Goal: Information Seeking & Learning: Learn about a topic

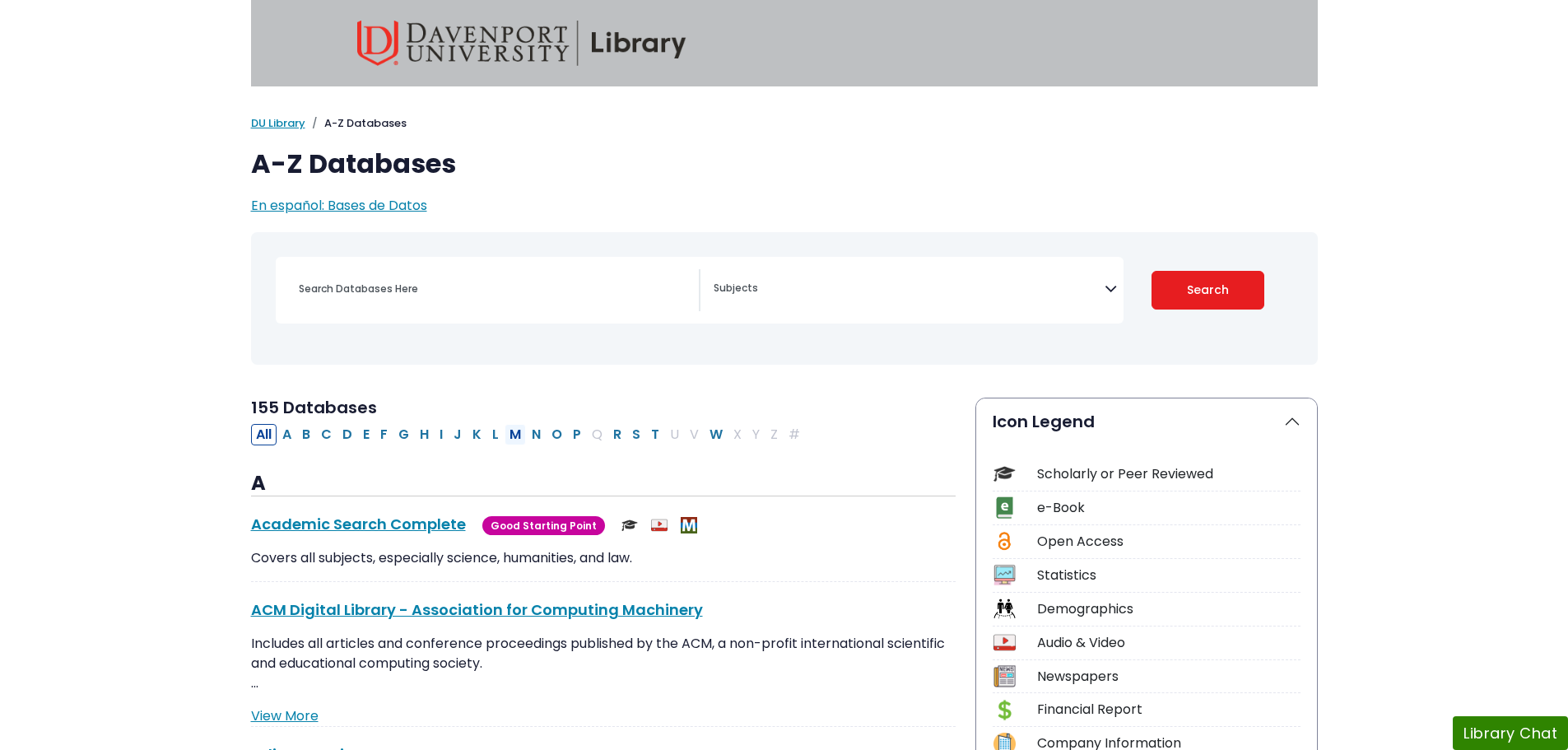
click at [519, 432] on button "M" at bounding box center [515, 434] width 22 height 22
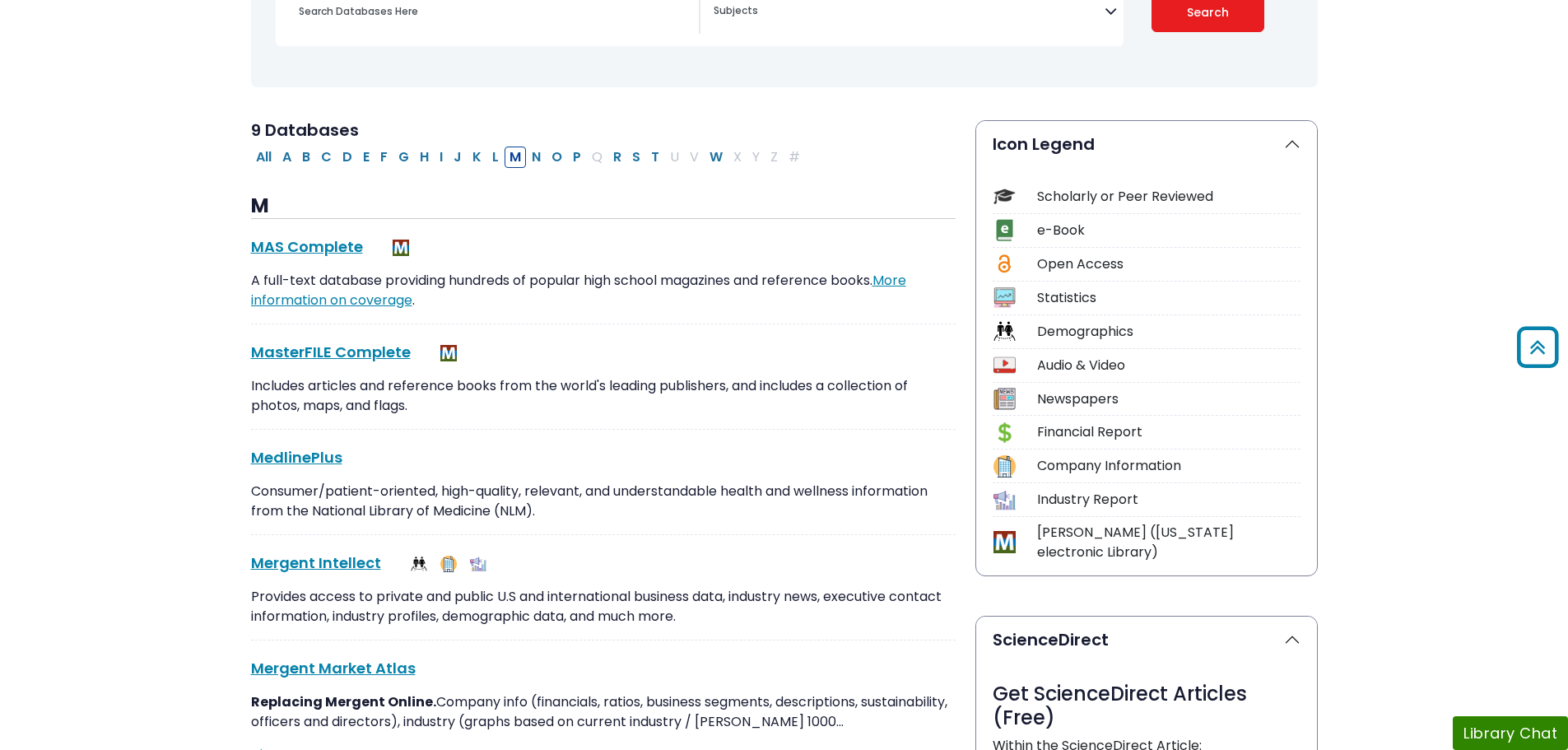
scroll to position [165, 0]
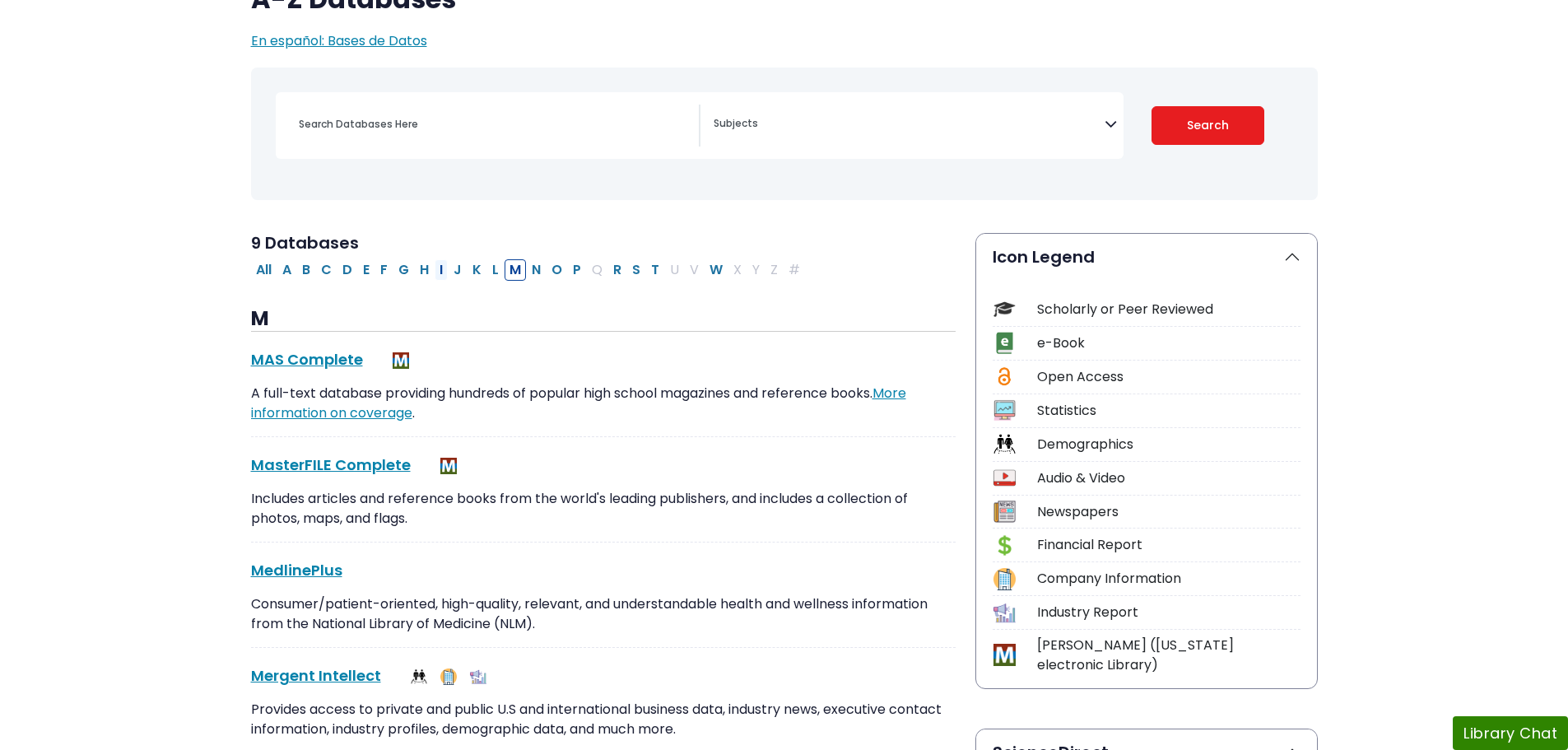
click at [438, 267] on button "I" at bounding box center [441, 270] width 13 height 22
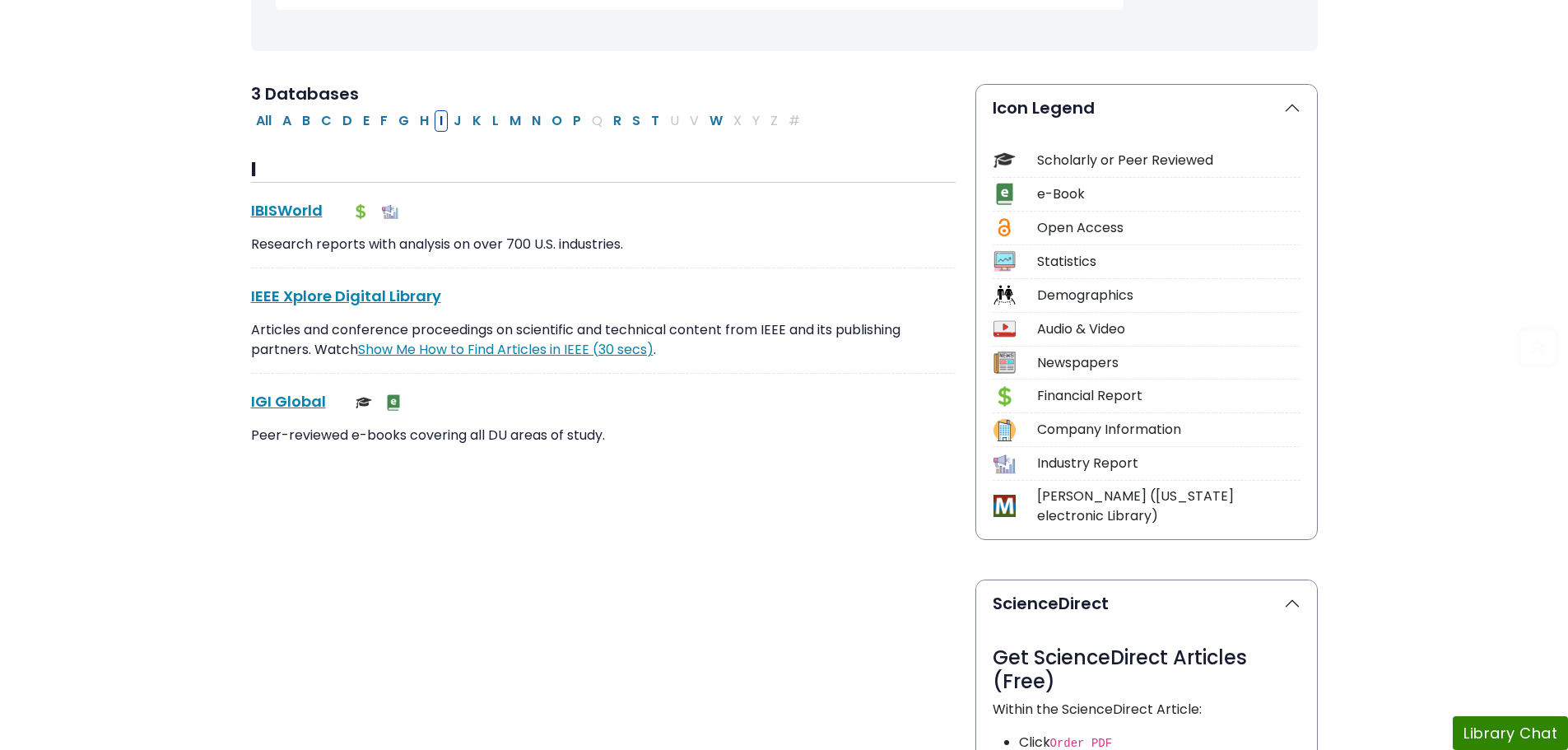
scroll to position [329, 0]
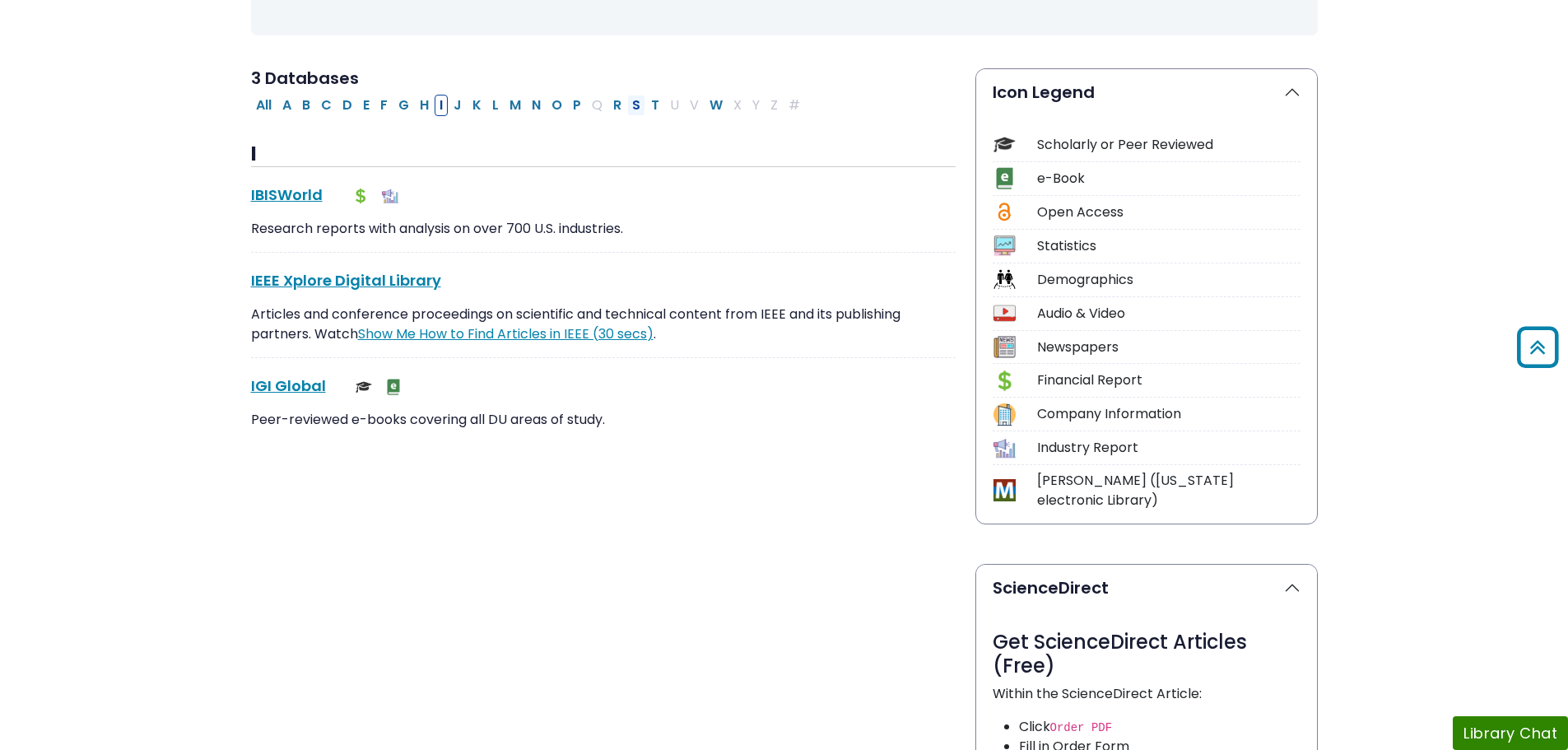
click at [639, 107] on button "S" at bounding box center [635, 105] width 18 height 22
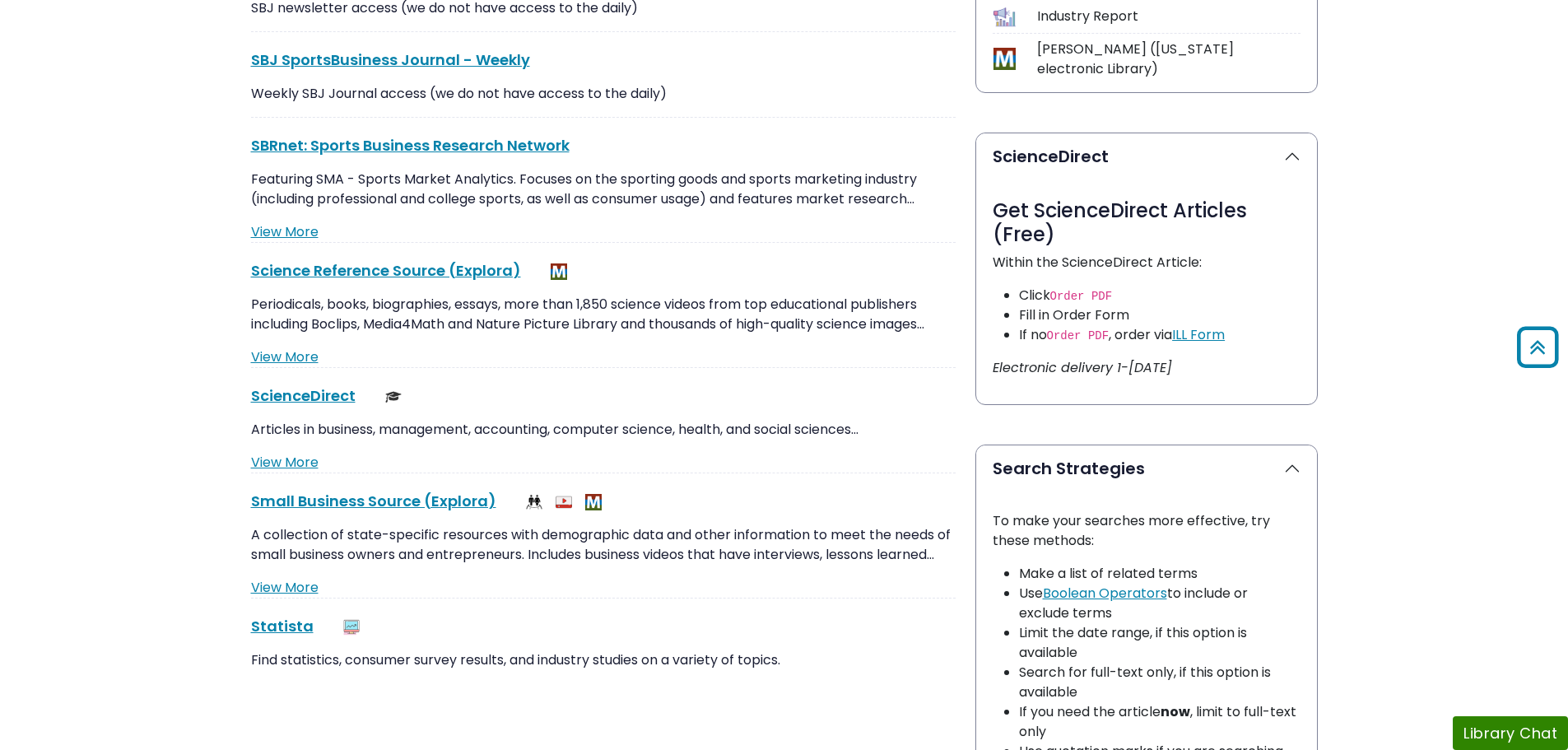
scroll to position [823, 0]
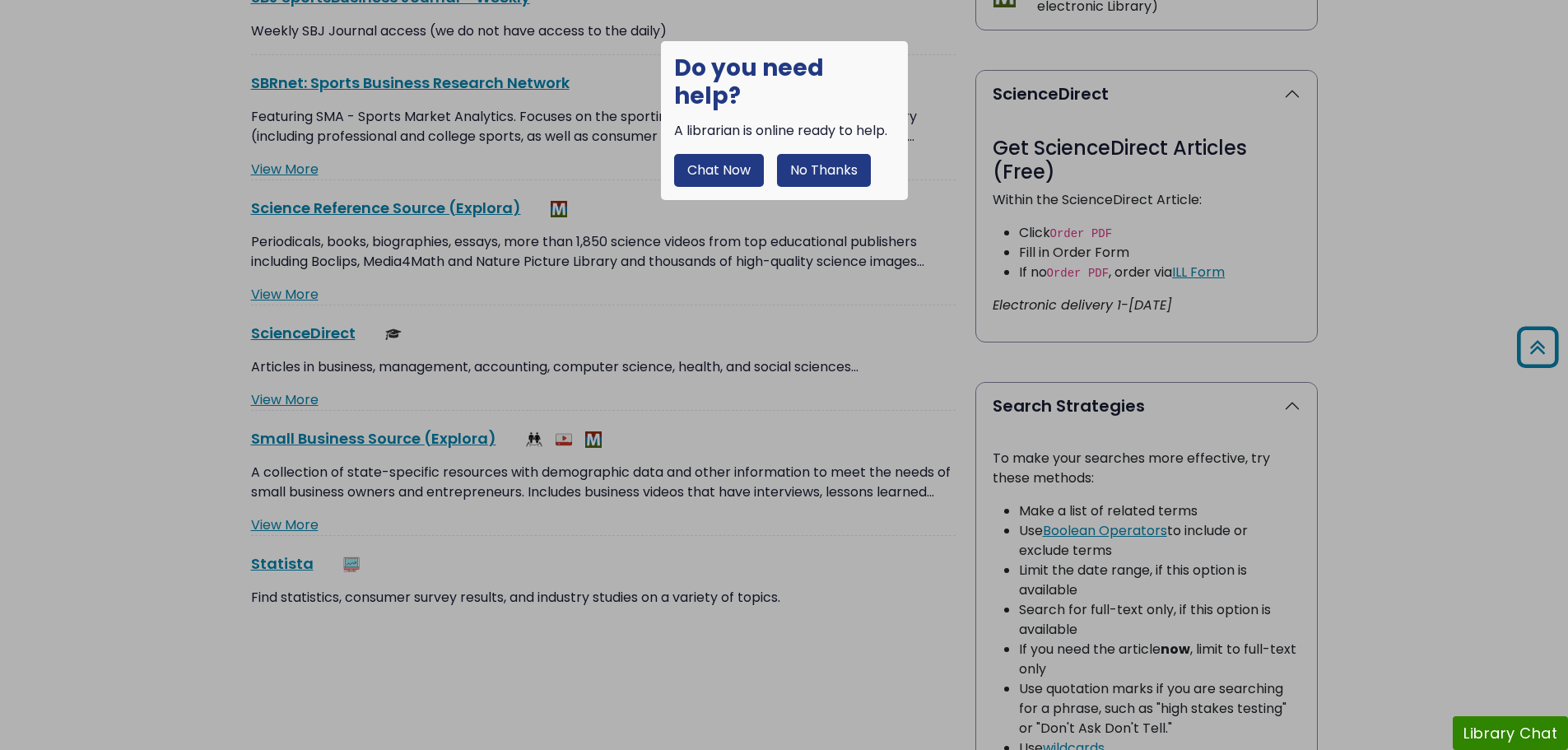
click at [841, 154] on button "No Thanks" at bounding box center [824, 170] width 94 height 33
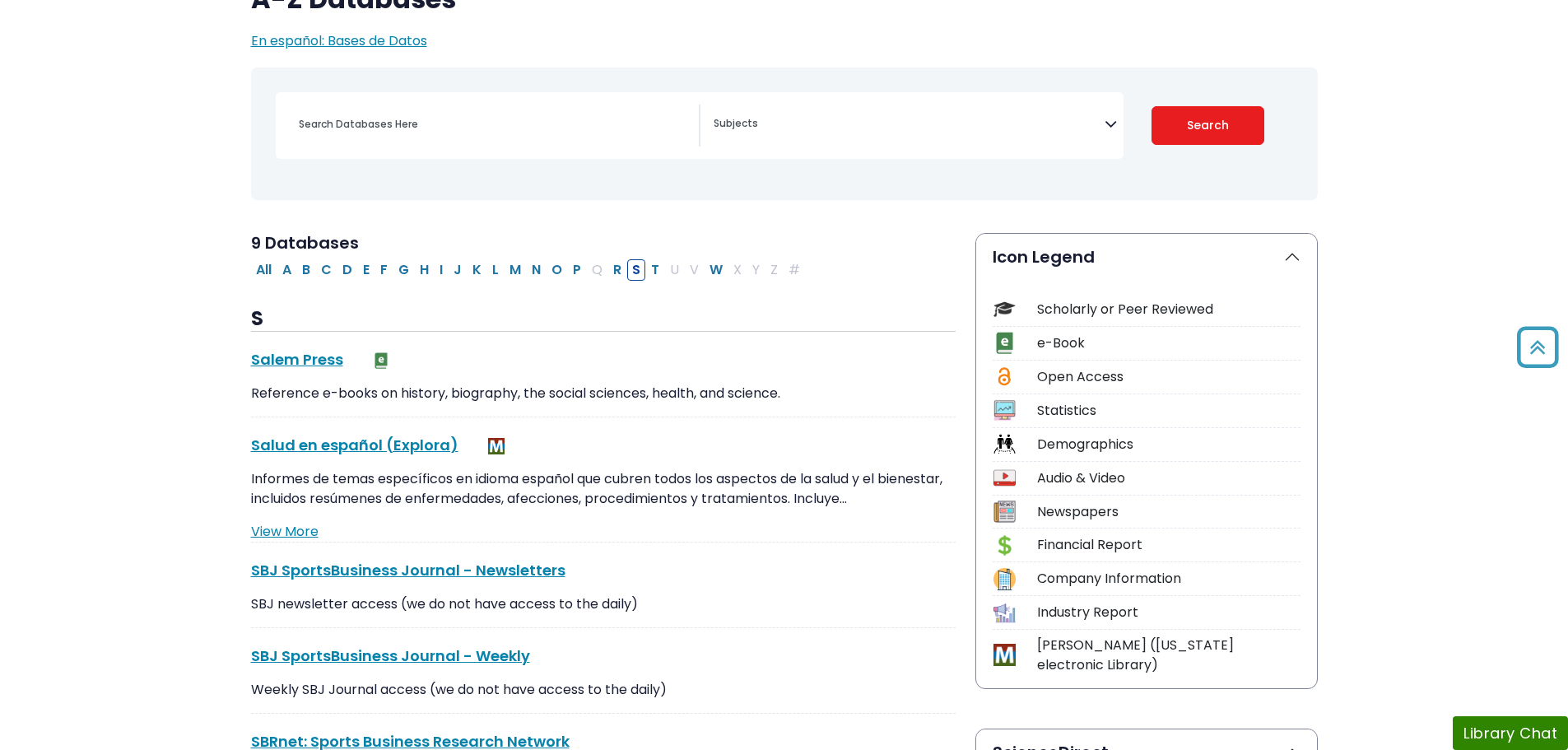
scroll to position [0, 0]
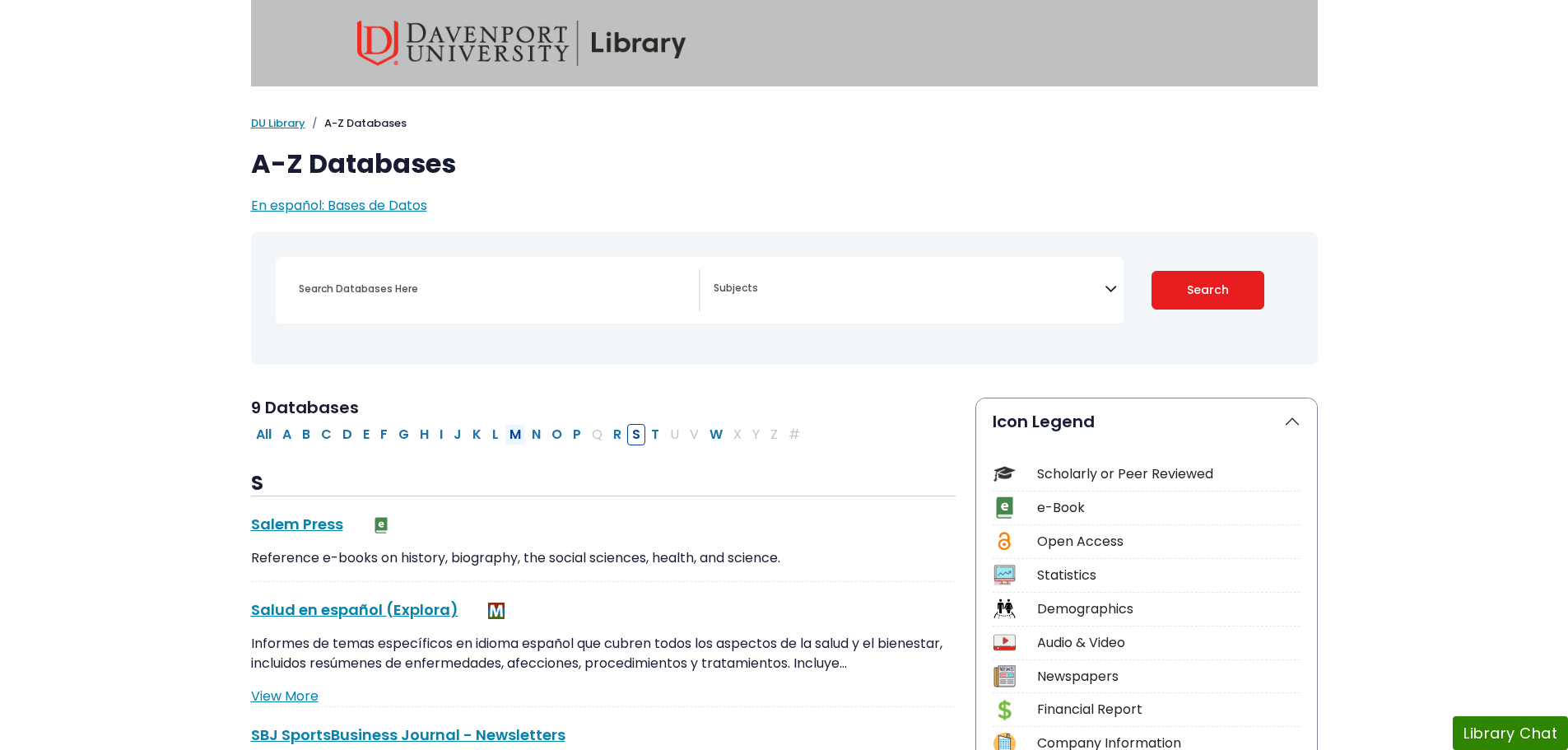
click at [520, 430] on button "M" at bounding box center [515, 434] width 22 height 22
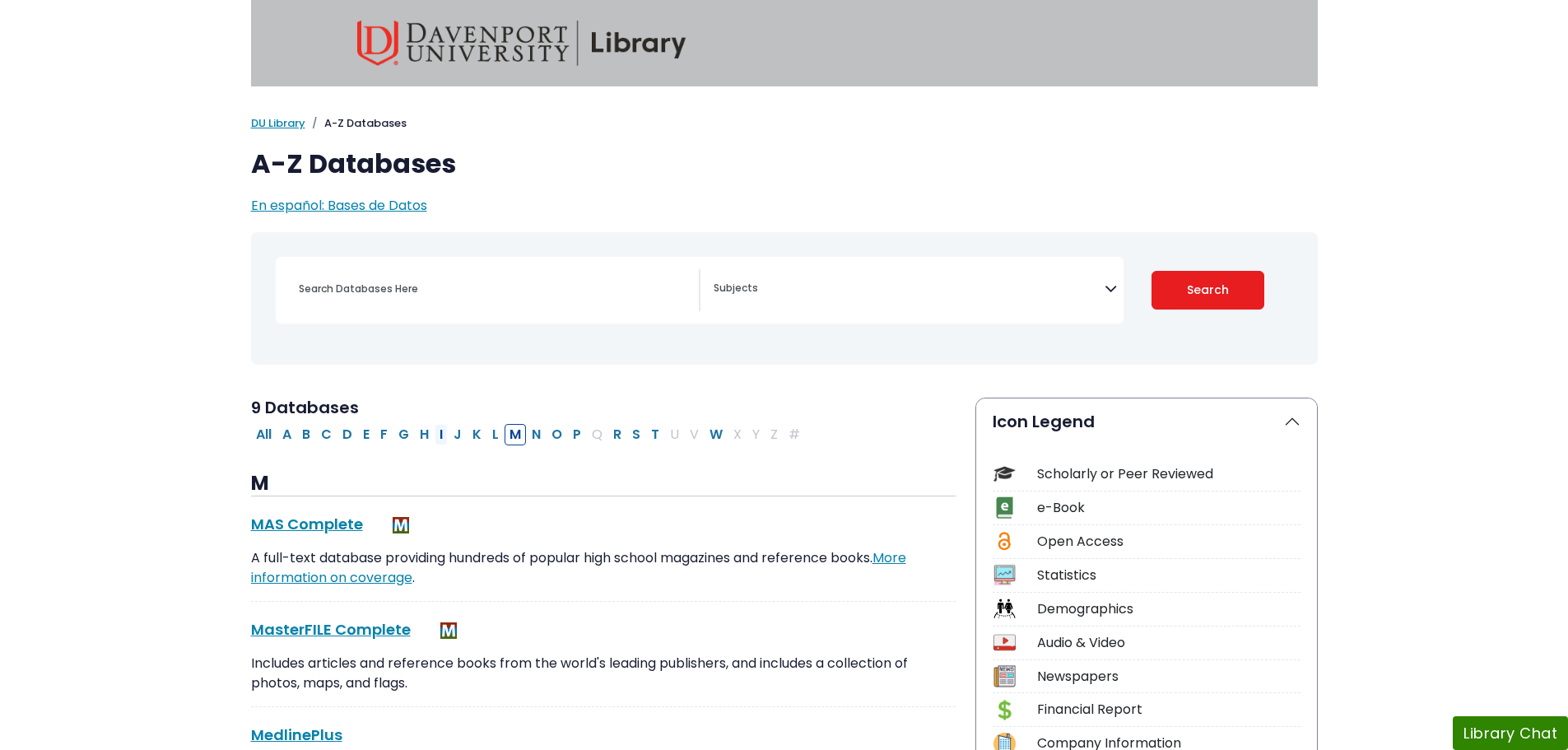
click at [441, 433] on button "I" at bounding box center [441, 434] width 13 height 22
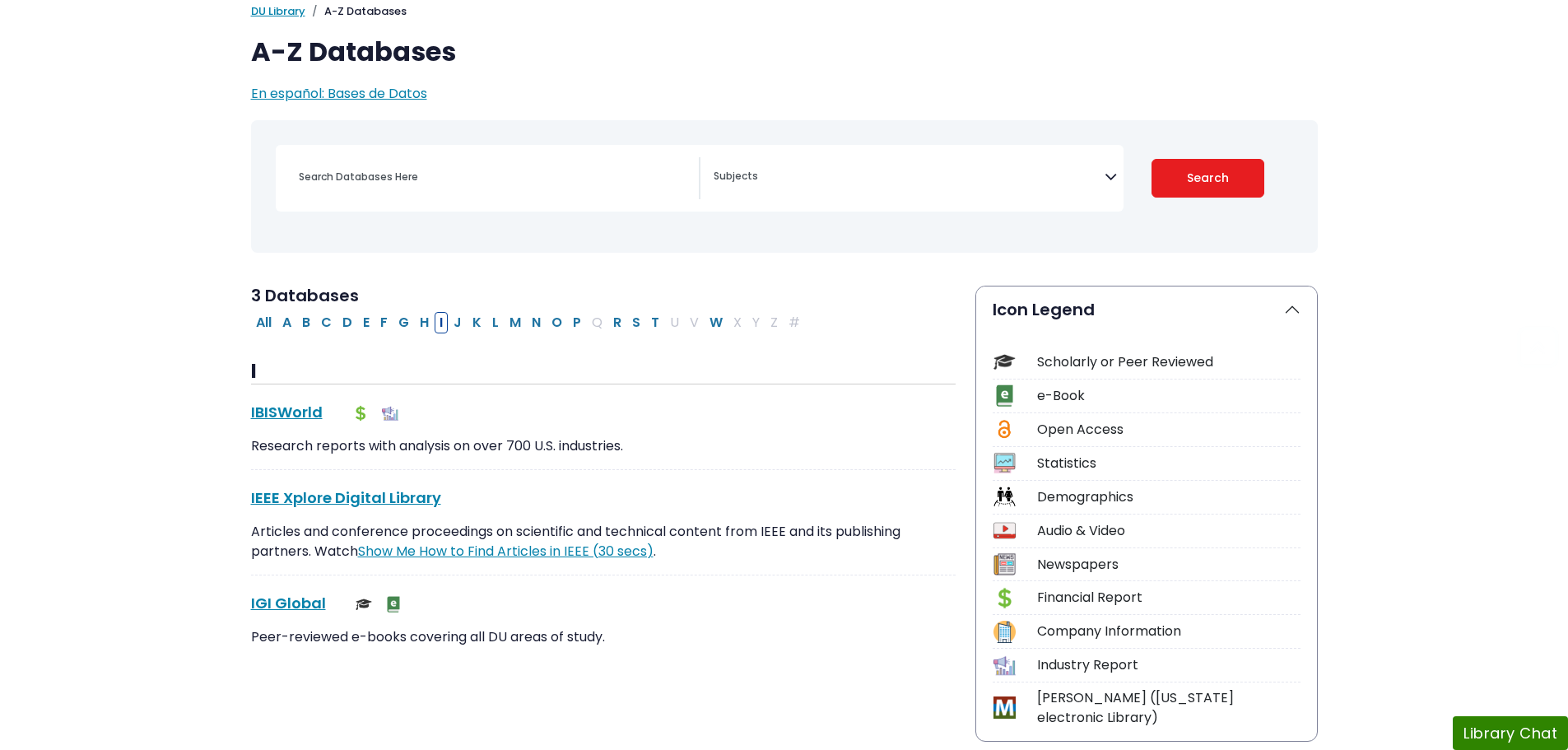
scroll to position [329, 0]
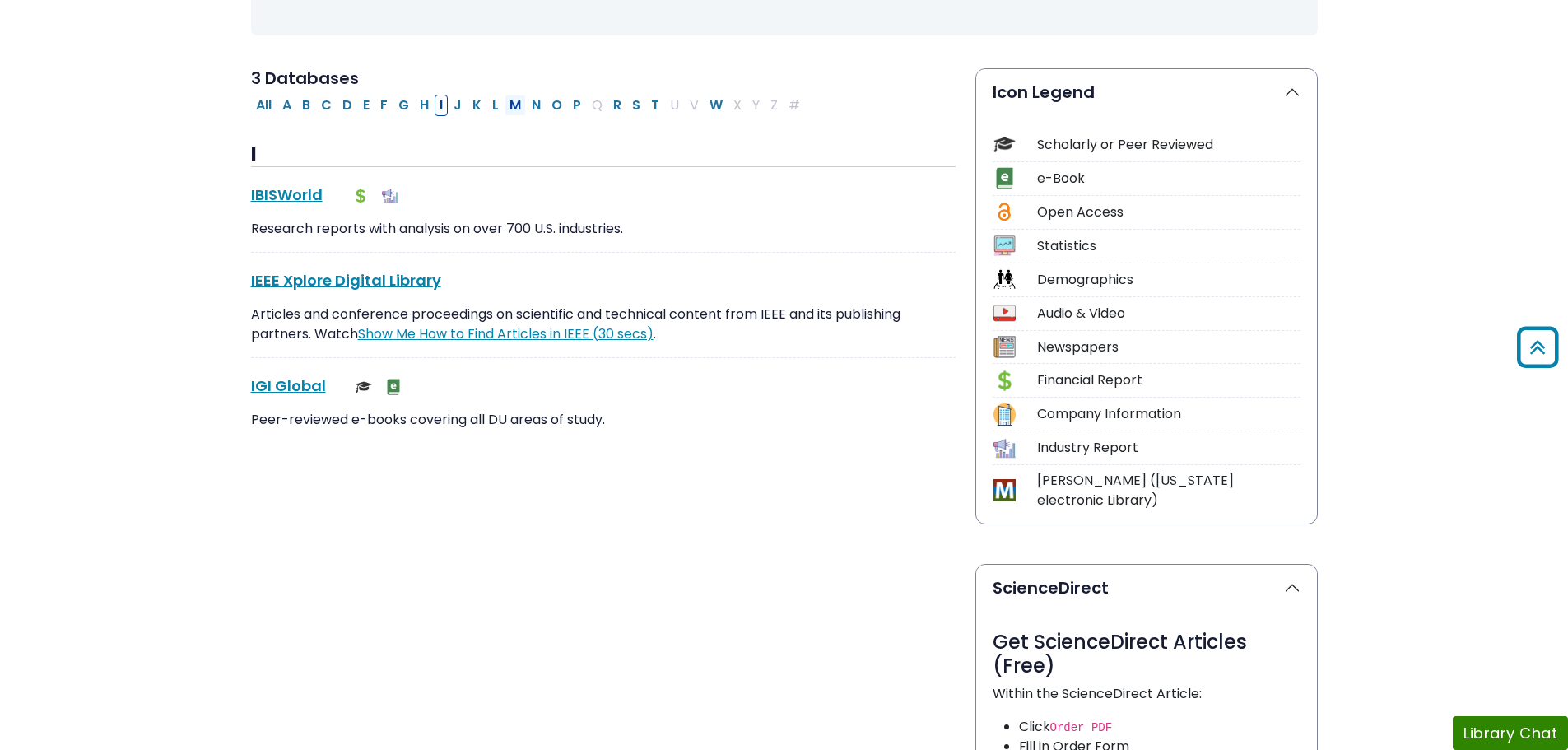
click at [519, 108] on button "M" at bounding box center [515, 105] width 22 height 22
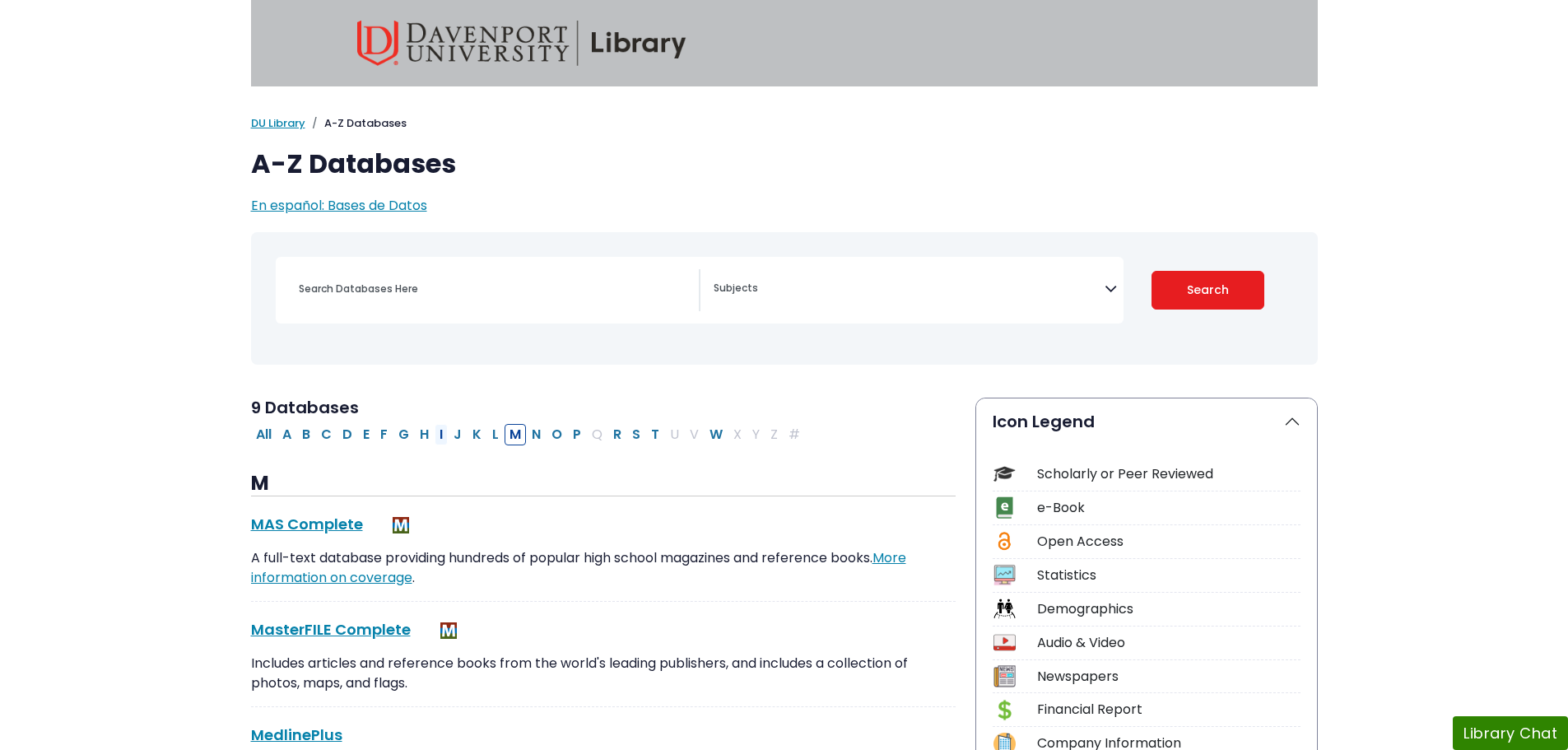
click at [443, 440] on button "I" at bounding box center [441, 434] width 13 height 22
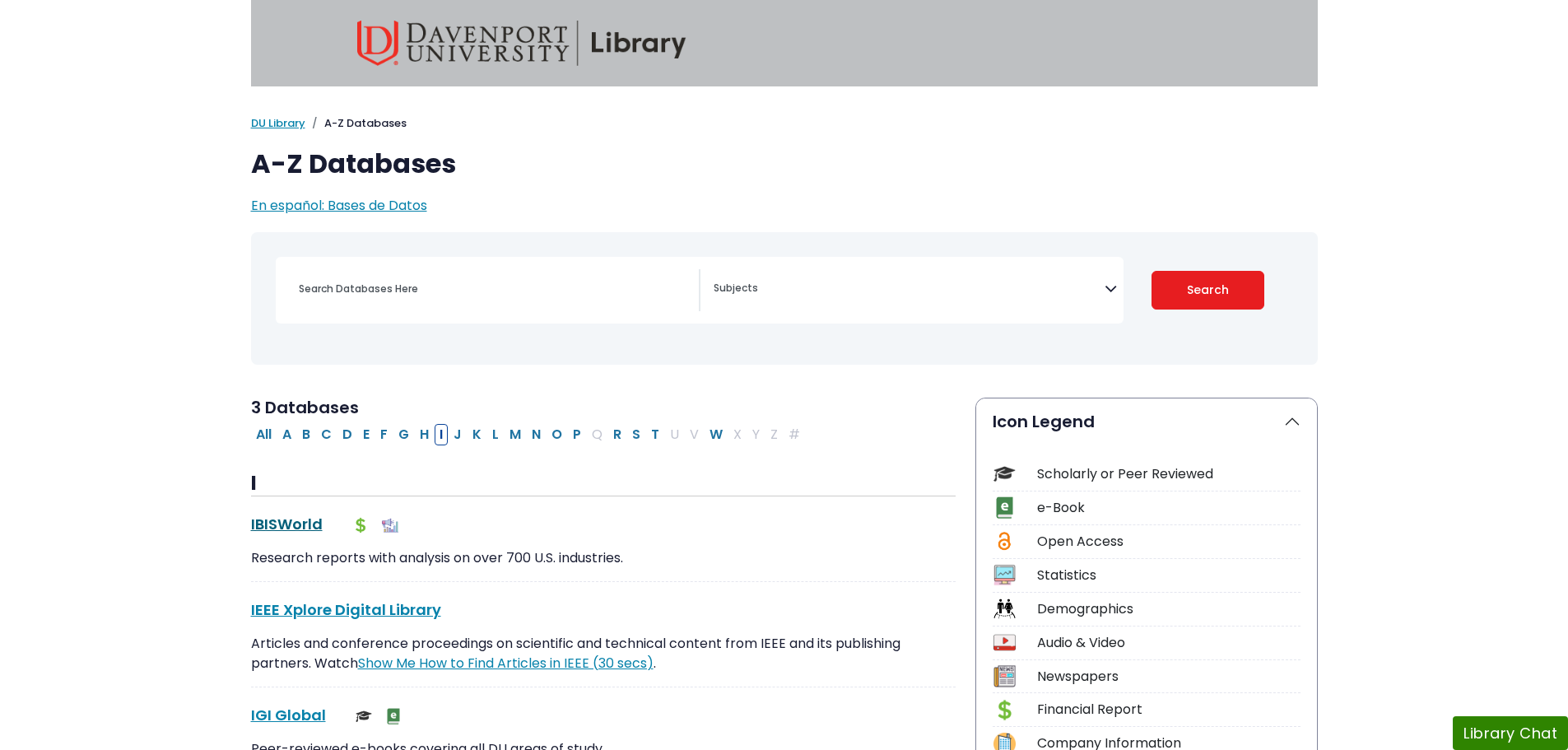
click at [307, 521] on link "IBISWorld This link opens in a new window" at bounding box center [287, 524] width 71 height 21
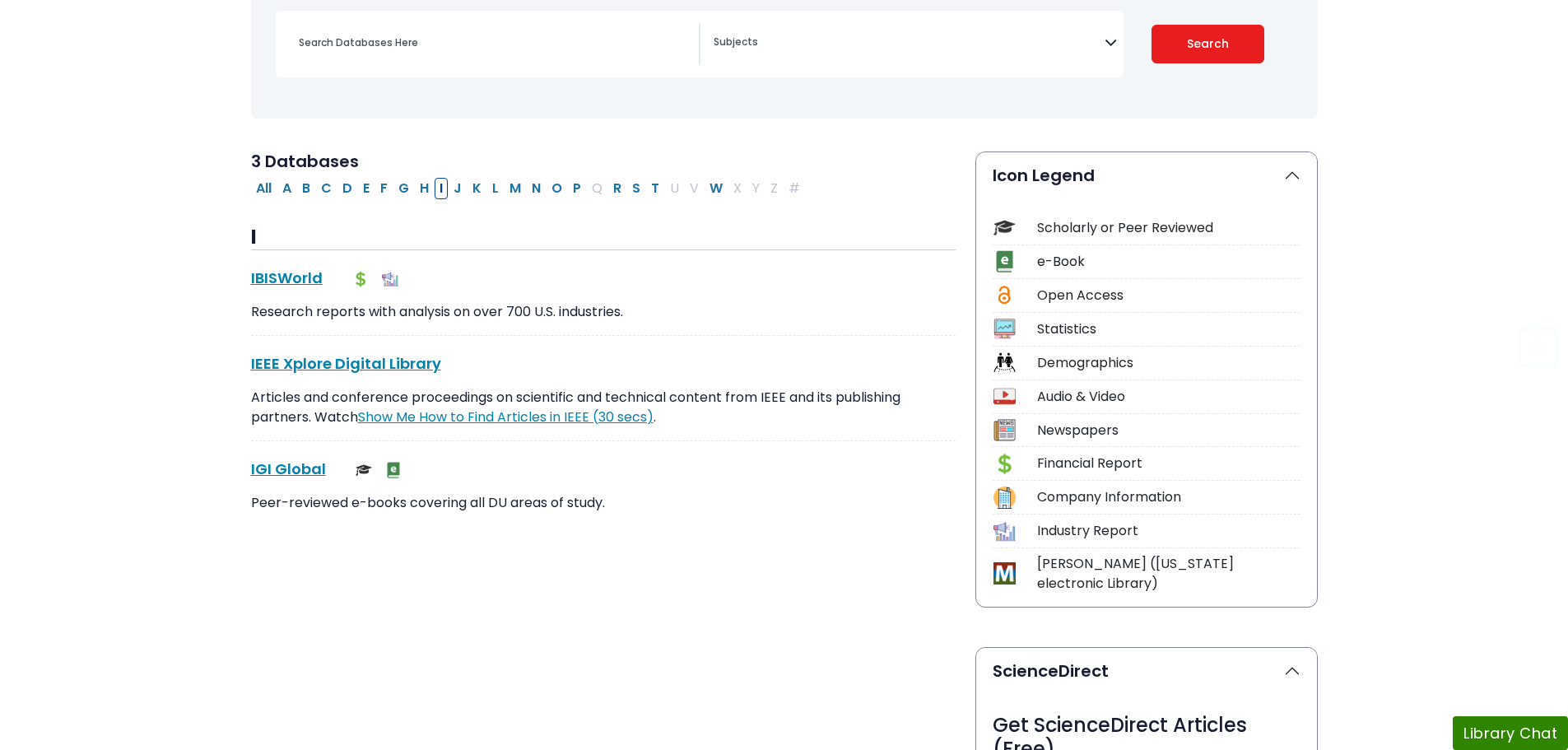
scroll to position [247, 0]
click at [513, 194] on button "M" at bounding box center [515, 188] width 22 height 22
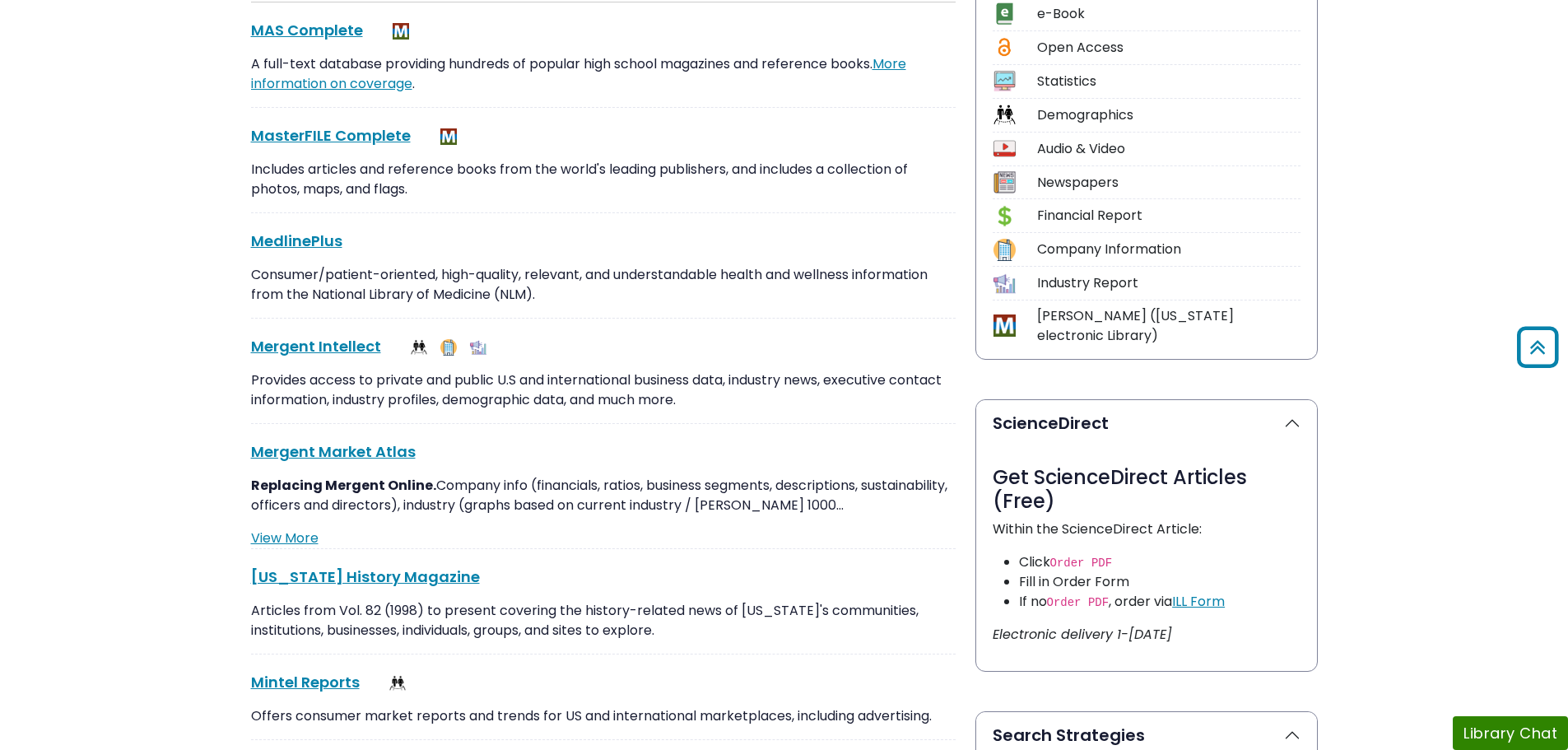
scroll to position [577, 0]
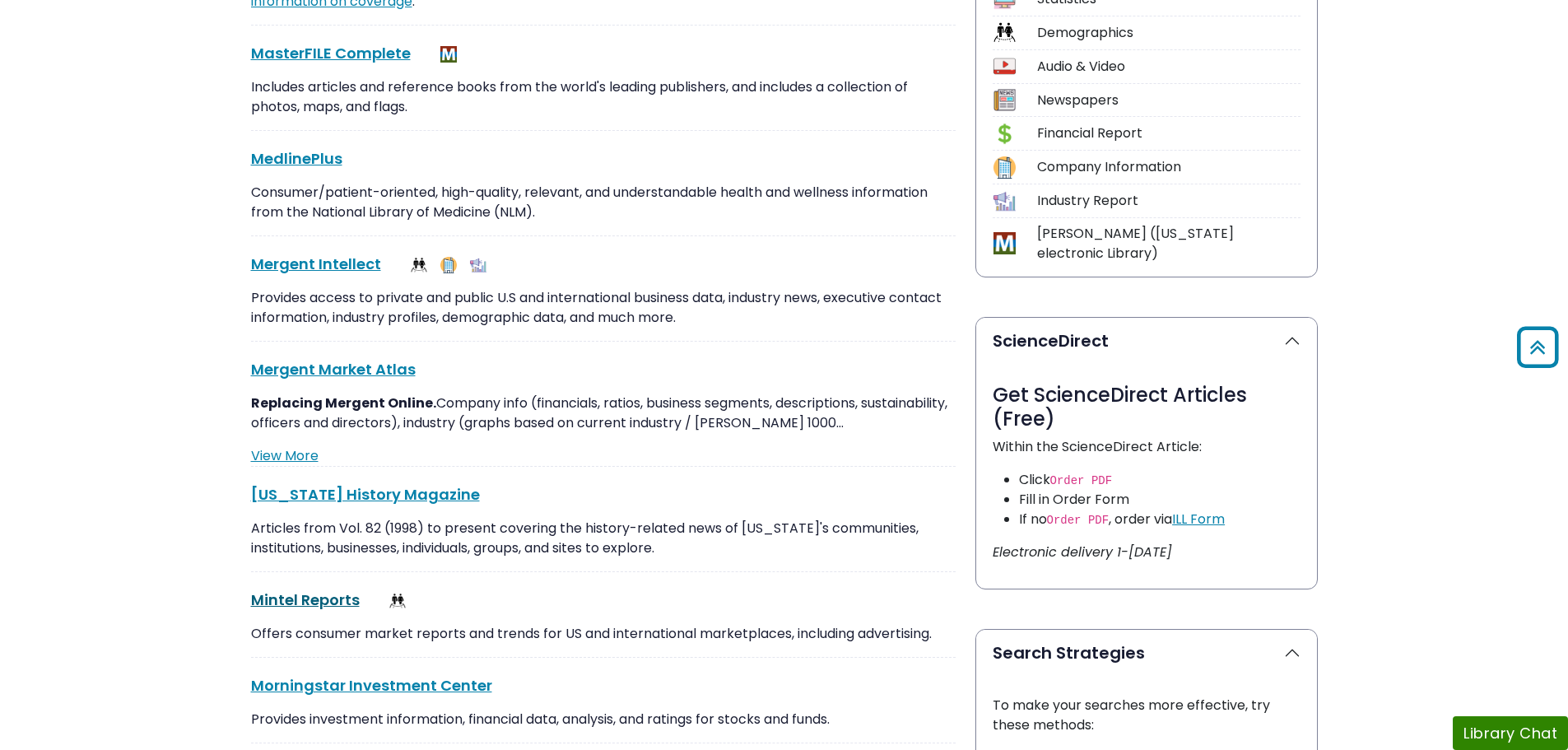
click at [274, 601] on link "Mintel Reports This link opens in a new window" at bounding box center [306, 600] width 109 height 21
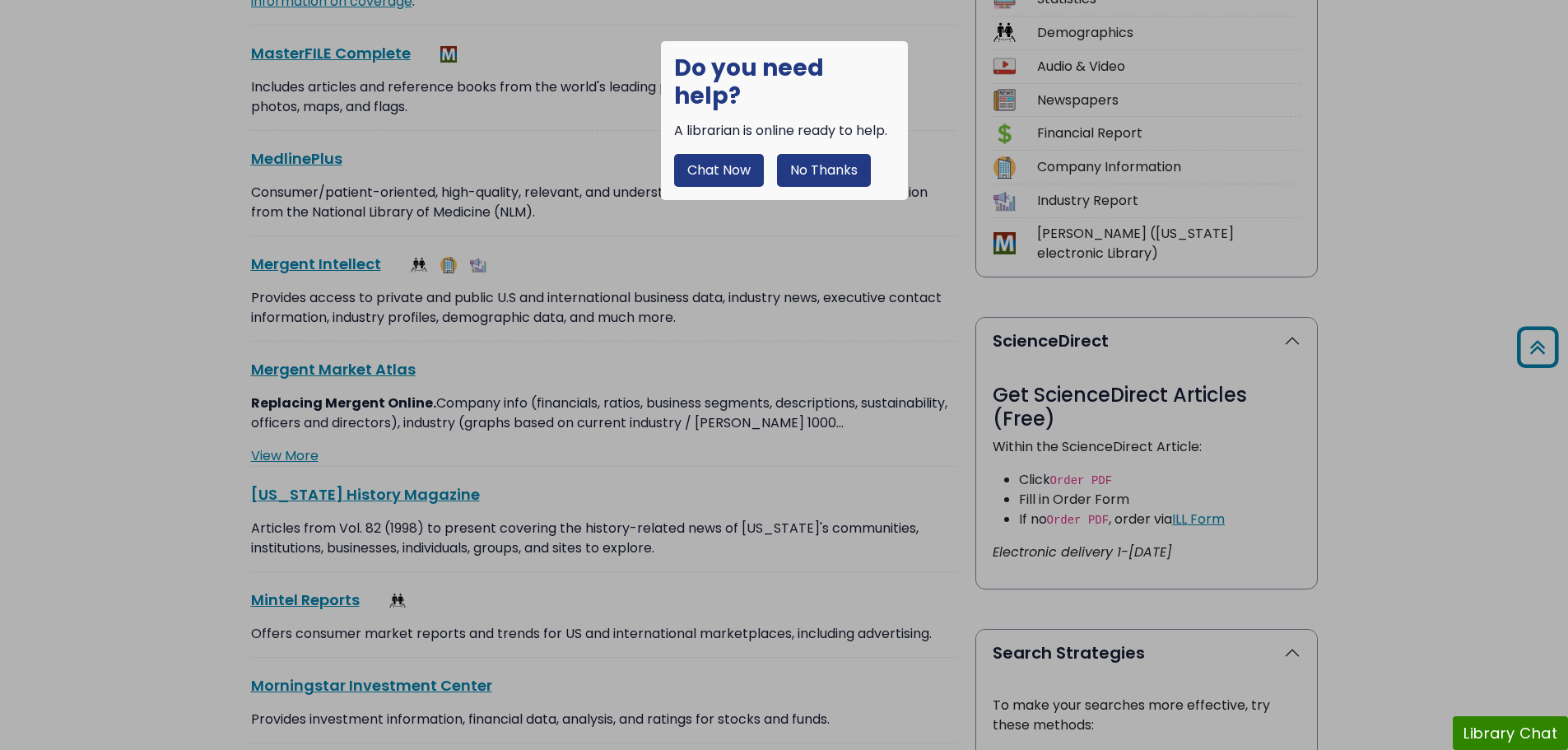
click at [799, 154] on button "No Thanks" at bounding box center [824, 170] width 94 height 33
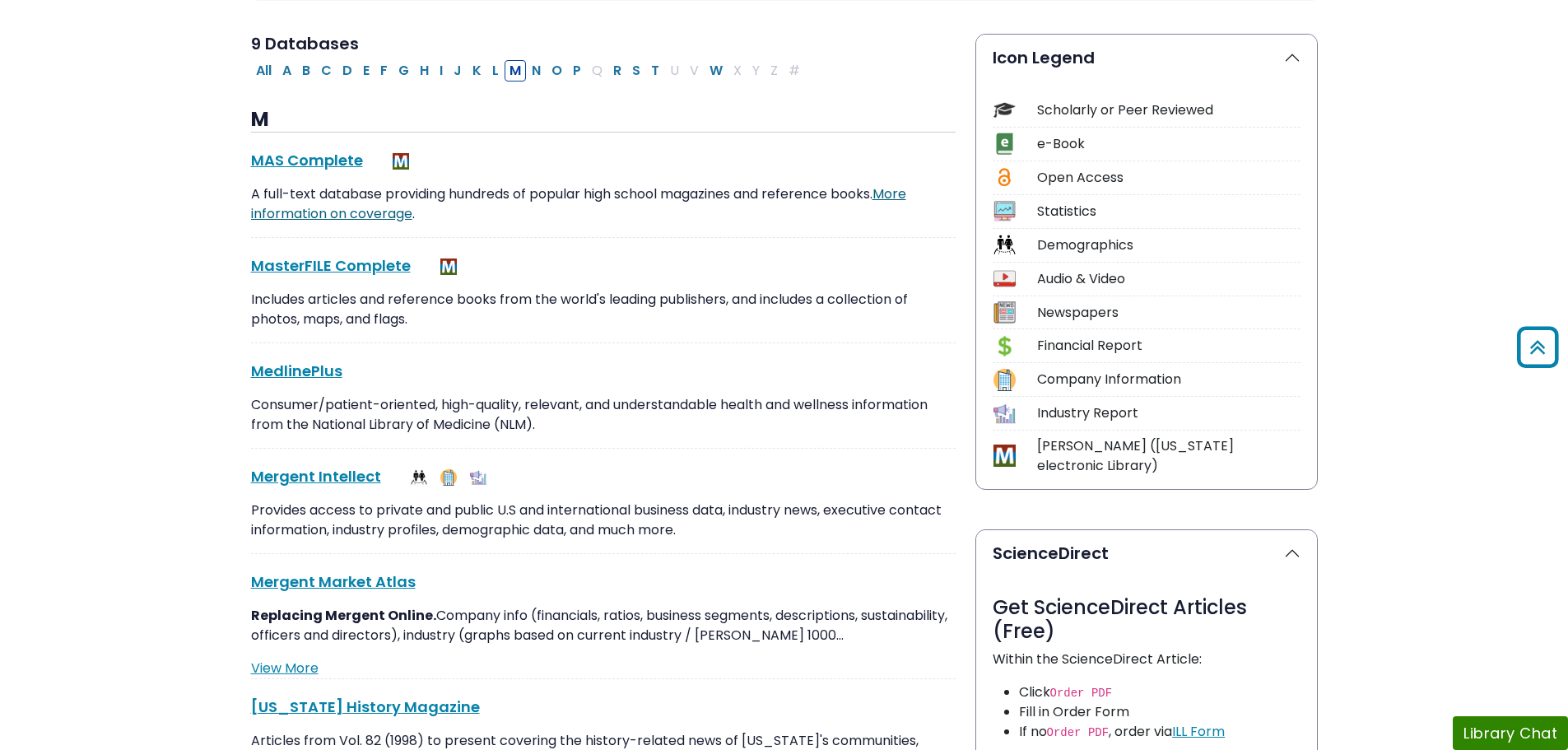
scroll to position [247, 0]
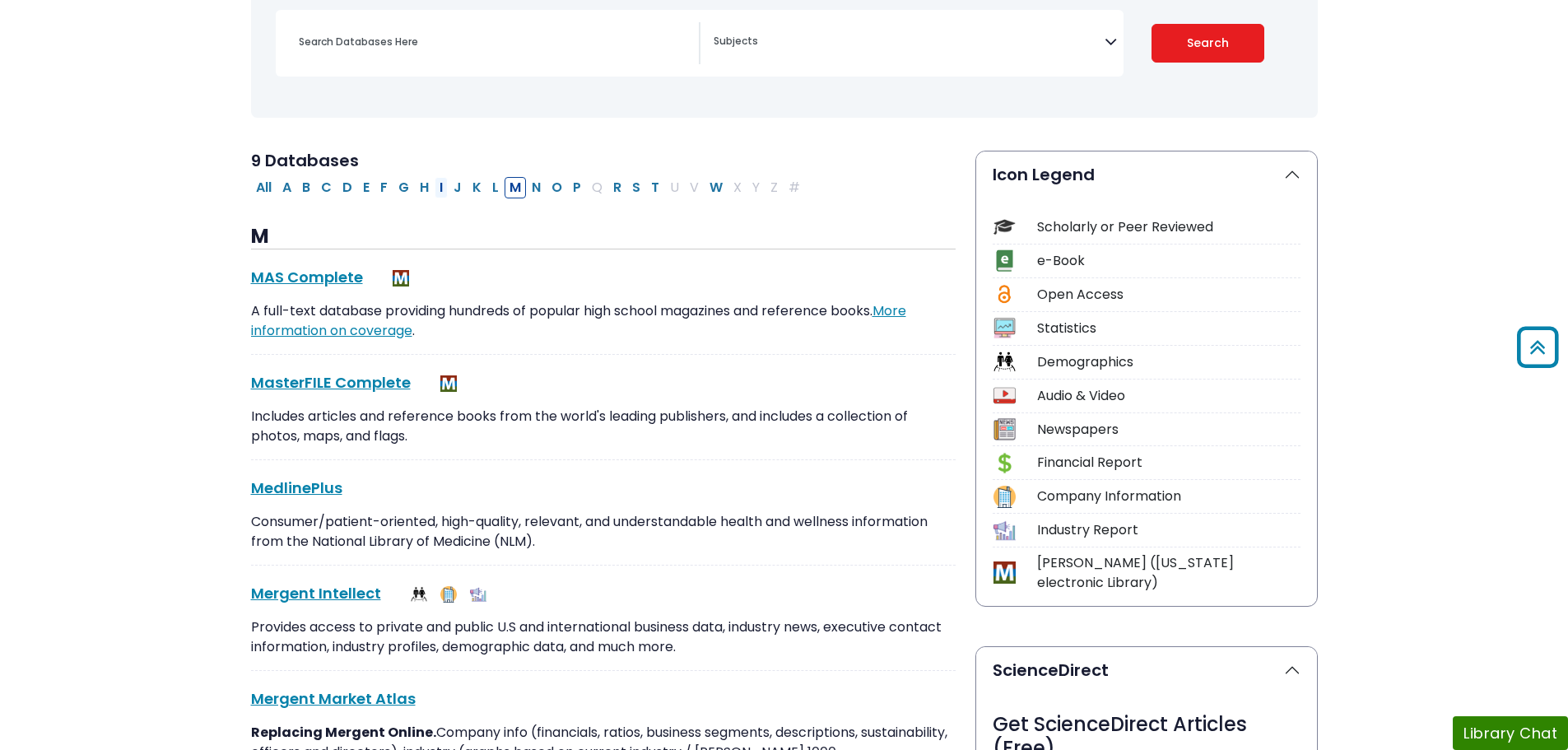
click at [439, 188] on button "I" at bounding box center [441, 188] width 13 height 22
select select "Database Subject Filter"
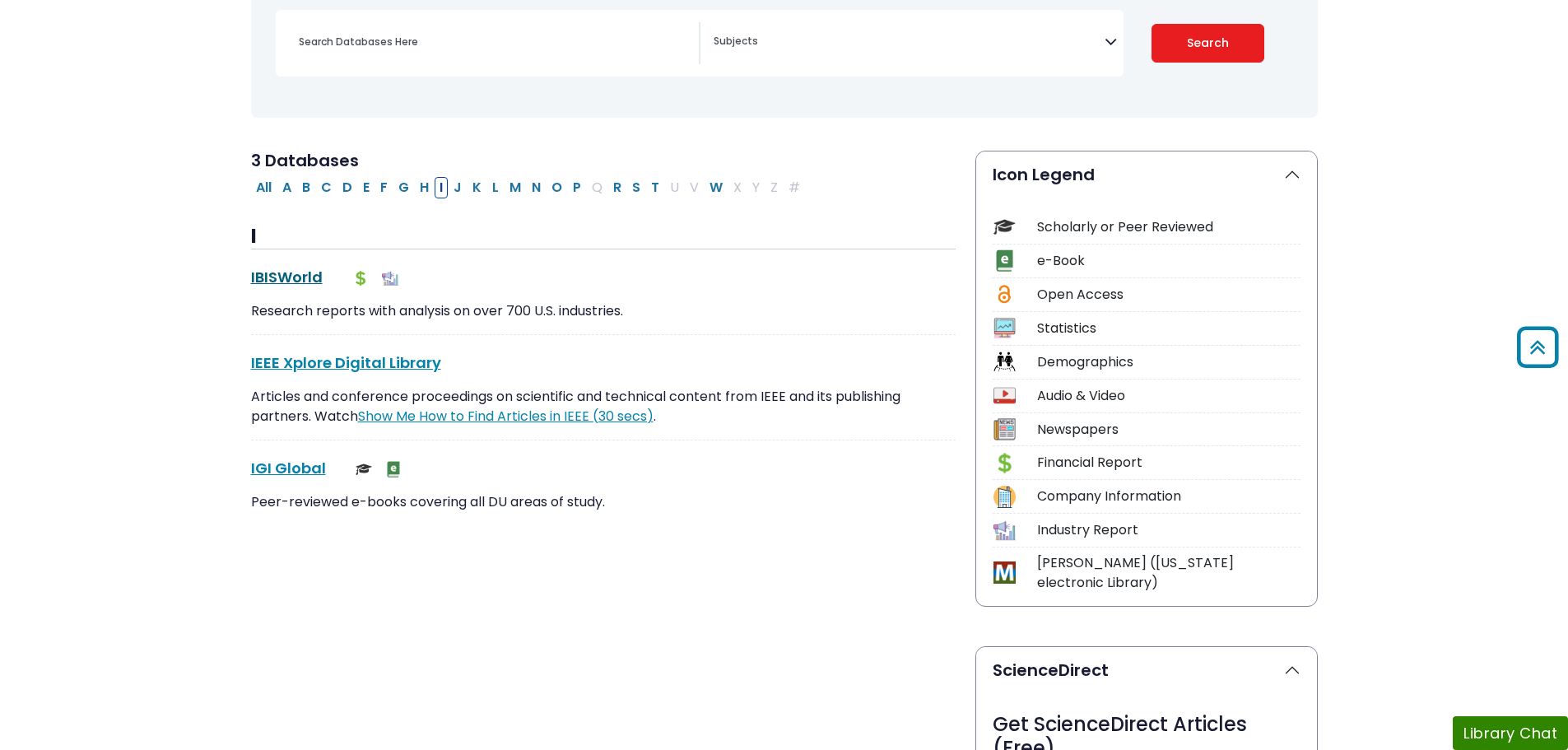
click at [286, 278] on link "IBISWorld This link opens in a new window" at bounding box center [287, 278] width 71 height 21
click at [307, 278] on link "IBISWorld This link opens in a new window" at bounding box center [287, 278] width 71 height 21
